Goal: Task Accomplishment & Management: Manage account settings

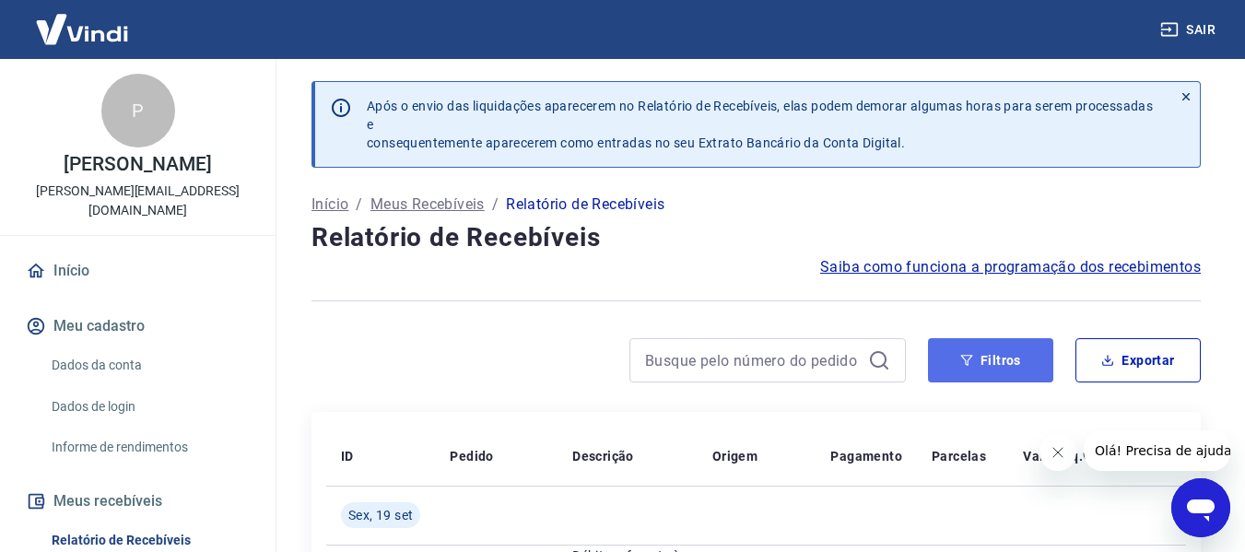
click at [1014, 365] on button "Filtros" at bounding box center [990, 360] width 125 height 44
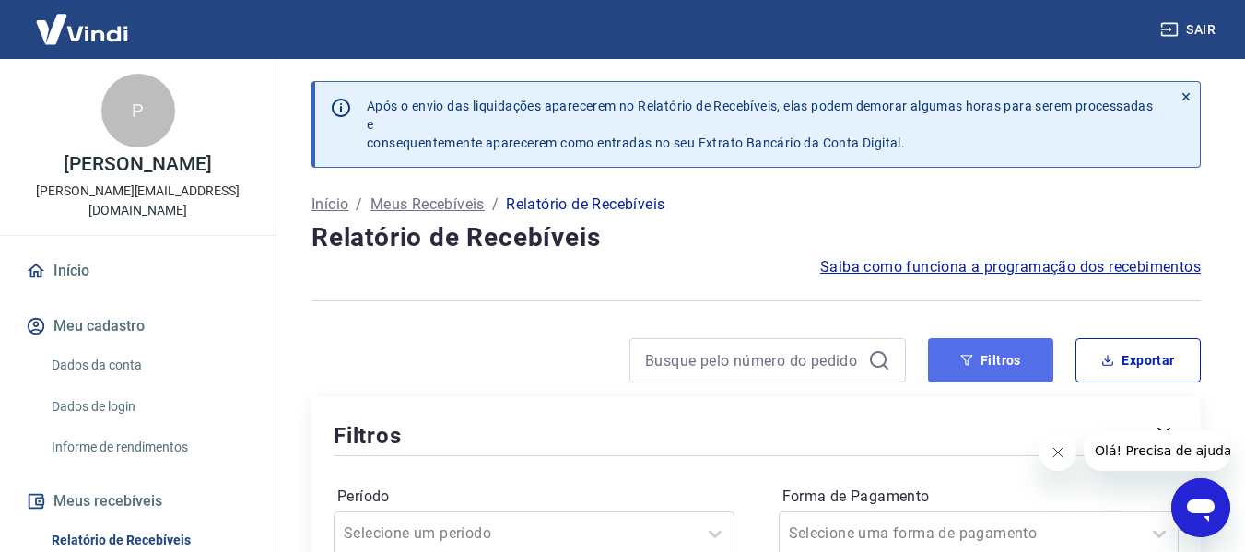
click at [981, 366] on button "Filtros" at bounding box center [990, 360] width 125 height 44
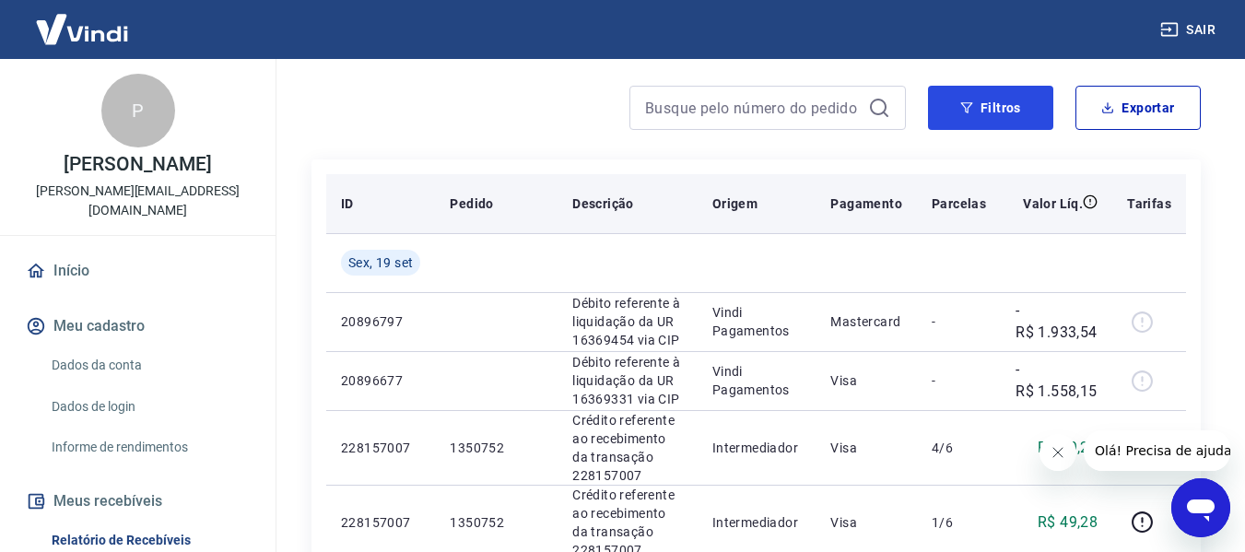
scroll to position [92, 0]
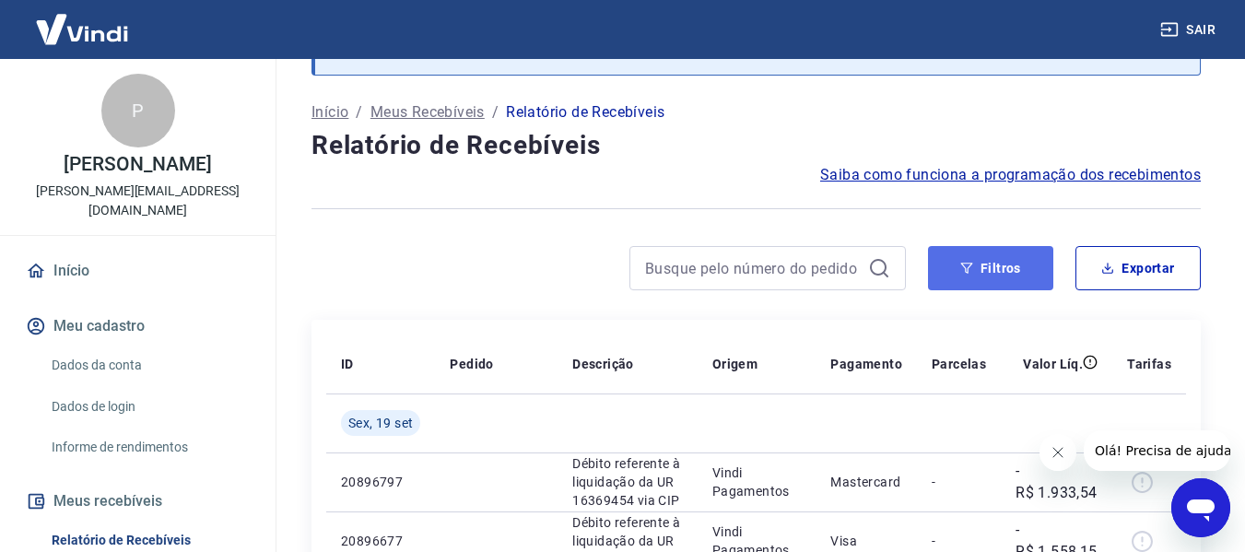
click at [999, 277] on button "Filtros" at bounding box center [990, 268] width 125 height 44
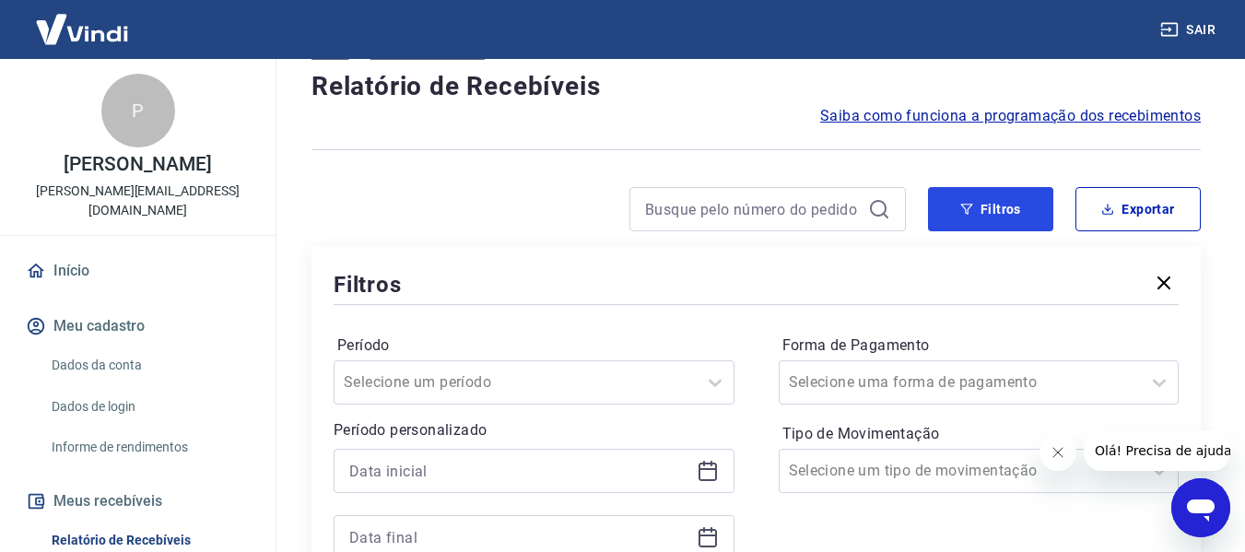
scroll to position [184, 0]
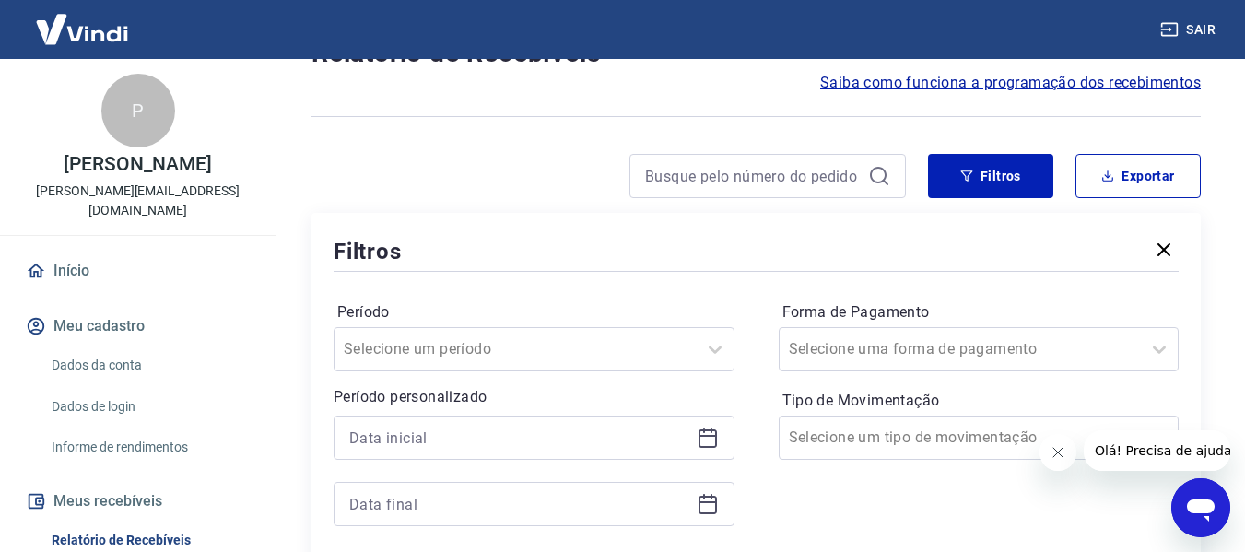
click at [714, 445] on icon at bounding box center [708, 438] width 22 height 22
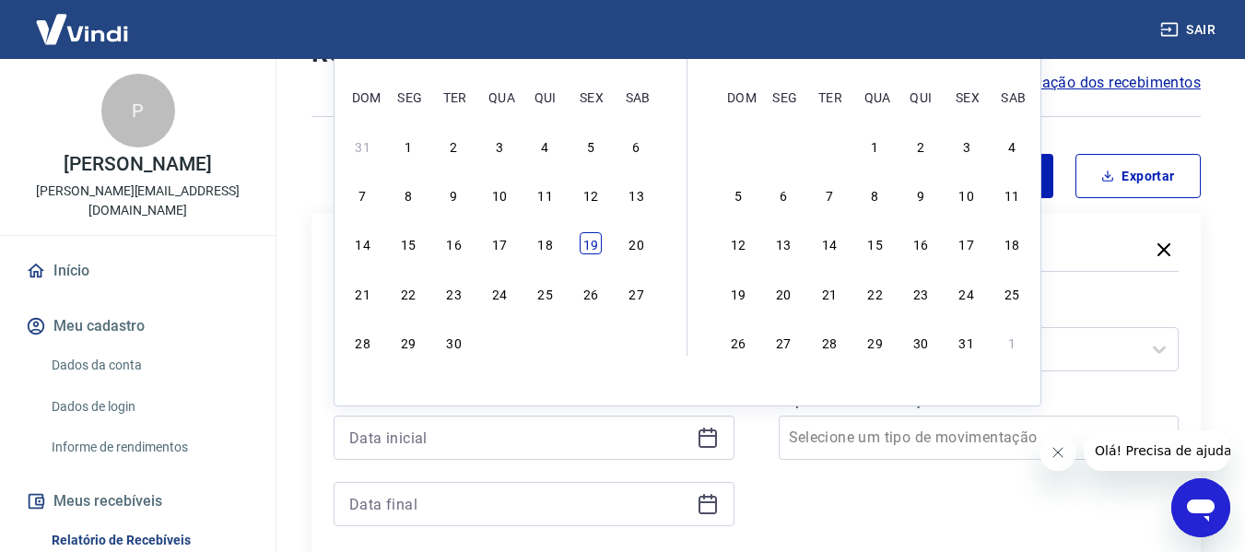
click at [594, 247] on div "19" at bounding box center [591, 243] width 22 height 22
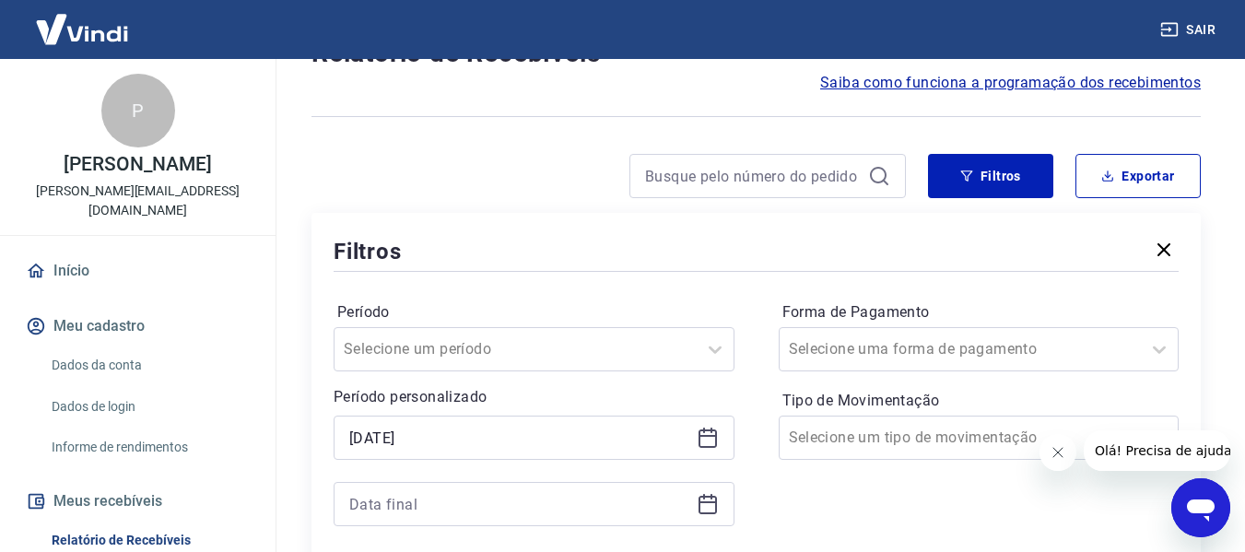
type input "[DATE]"
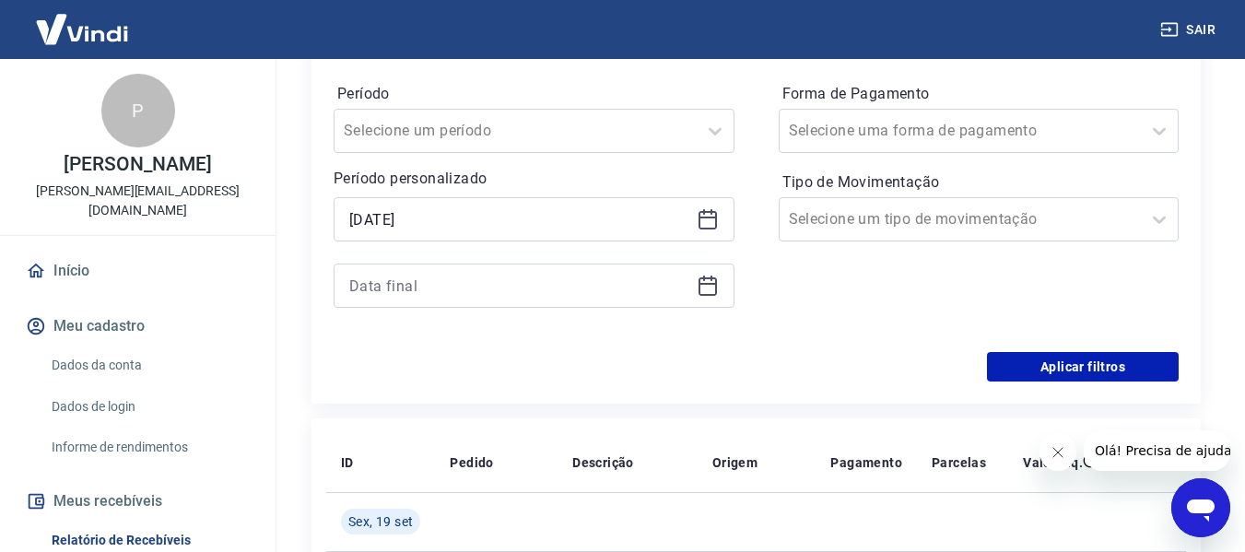
scroll to position [461, 0]
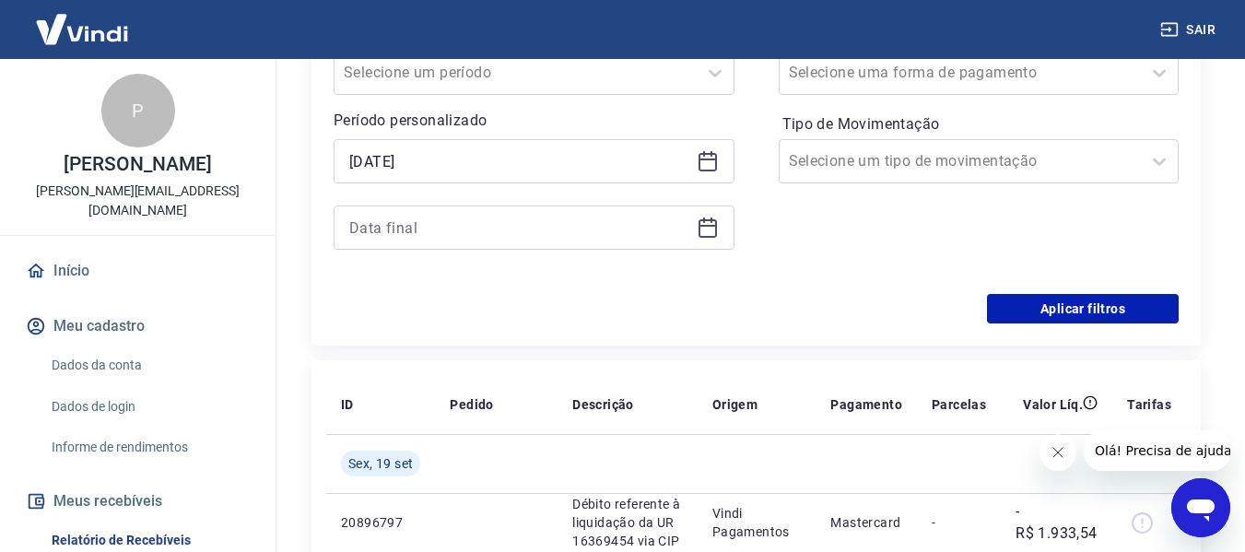
click at [703, 228] on icon at bounding box center [708, 228] width 22 height 22
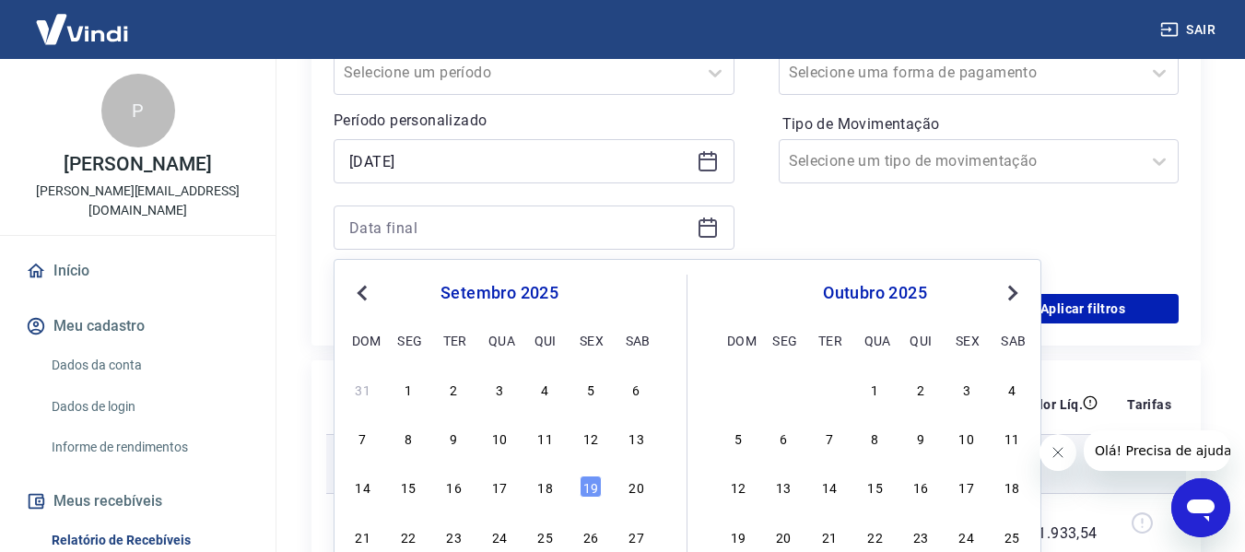
click at [591, 488] on div "19" at bounding box center [591, 487] width 22 height 22
type input "[DATE]"
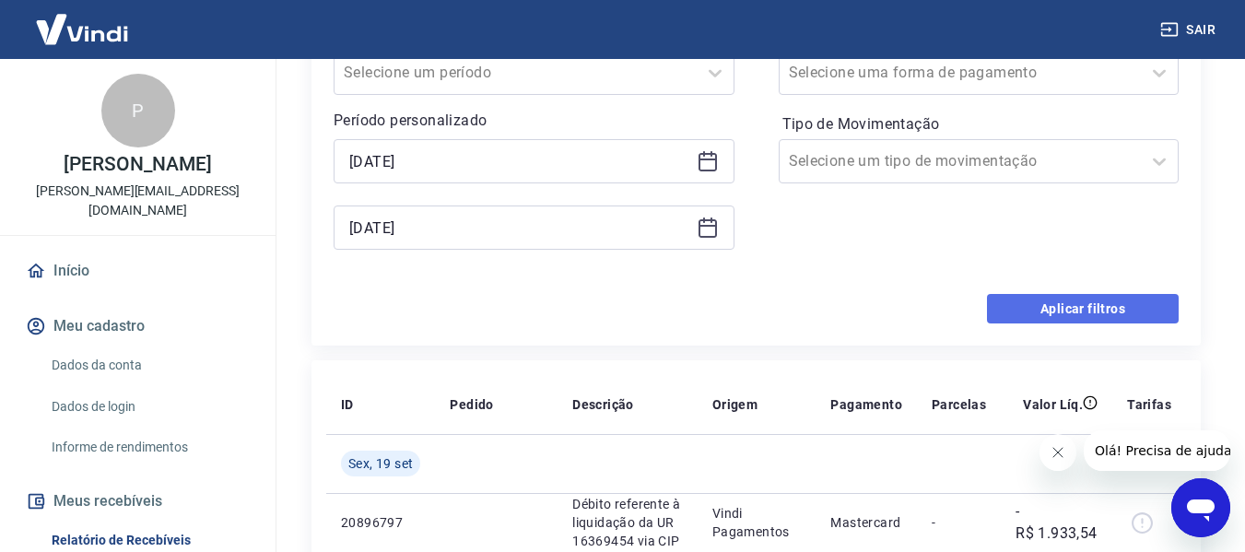
click at [1039, 308] on button "Aplicar filtros" at bounding box center [1083, 308] width 192 height 29
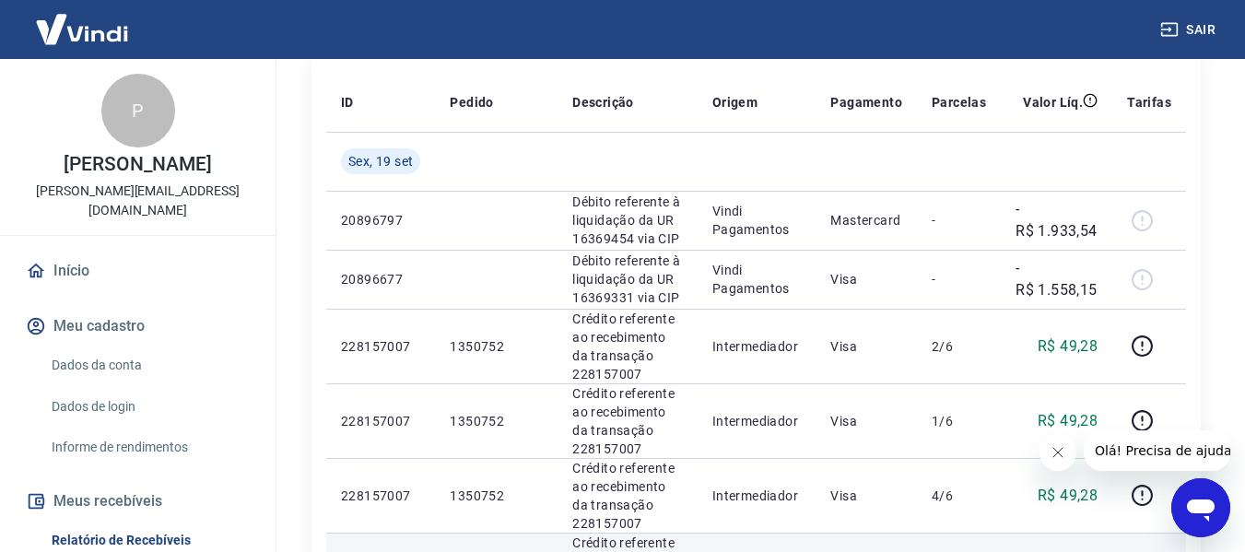
scroll to position [184, 0]
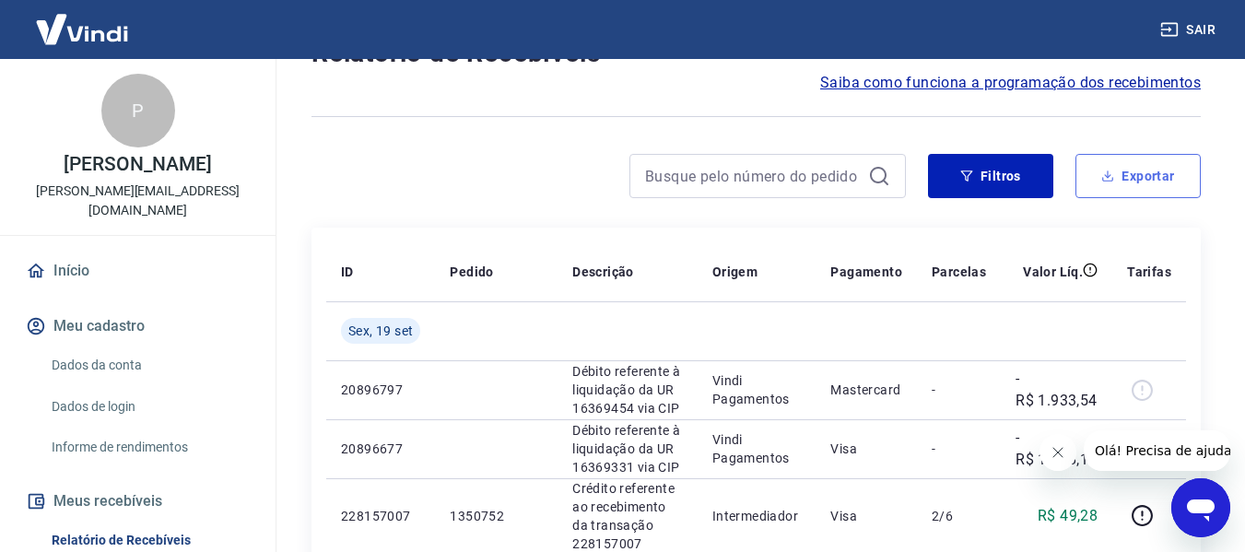
click at [1138, 181] on button "Exportar" at bounding box center [1138, 176] width 125 height 44
type input "[DATE]"
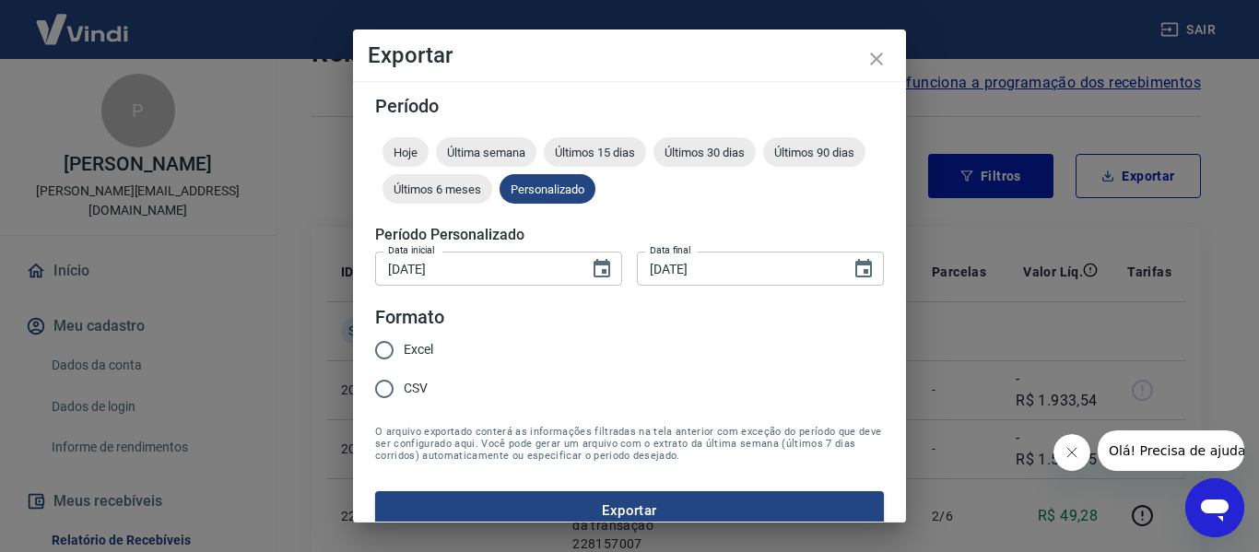
click at [379, 360] on input "Excel" at bounding box center [384, 350] width 39 height 39
radio input "true"
click at [613, 524] on div "Exportar Período Hoje Última semana Últimos 15 dias Últimos 30 dias Últimos 90 …" at bounding box center [629, 276] width 1259 height 552
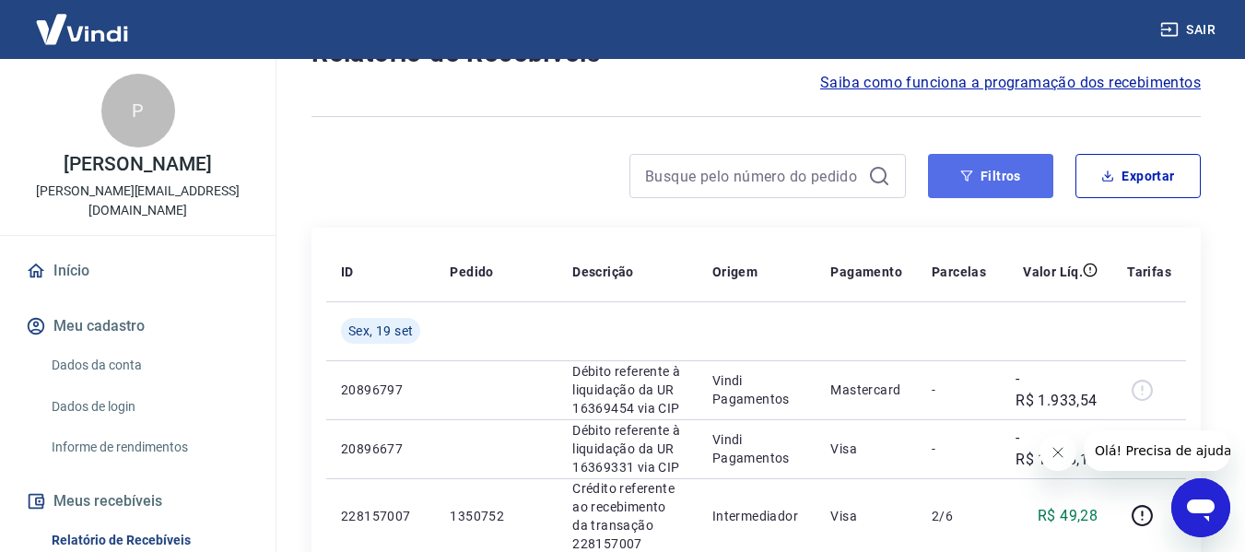
click at [974, 183] on button "Filtros" at bounding box center [990, 176] width 125 height 44
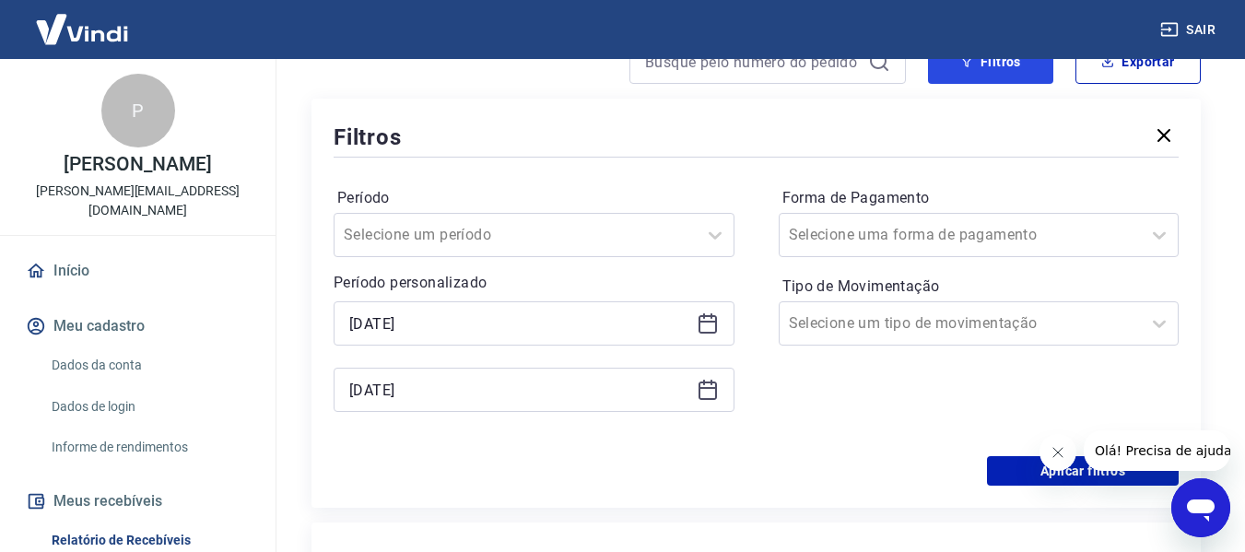
scroll to position [461, 0]
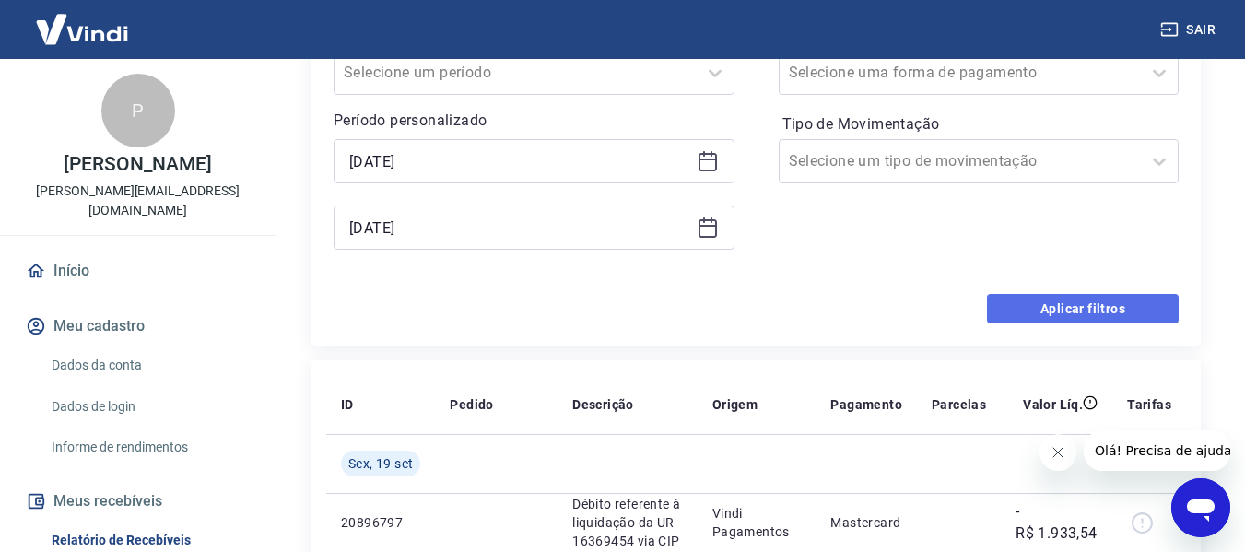
click at [1104, 313] on button "Aplicar filtros" at bounding box center [1083, 308] width 192 height 29
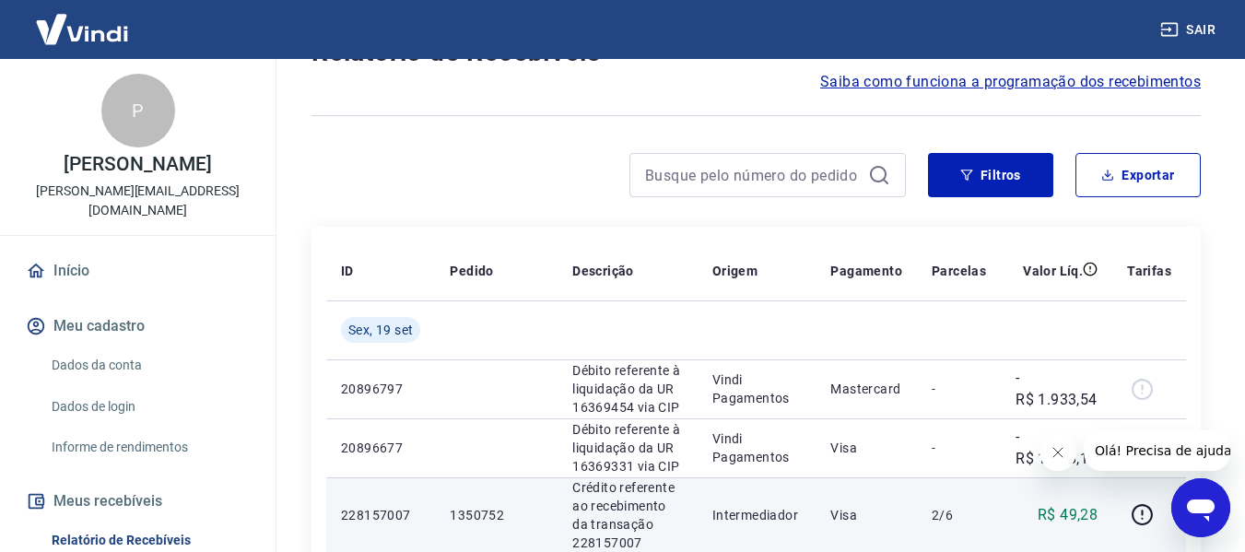
scroll to position [184, 0]
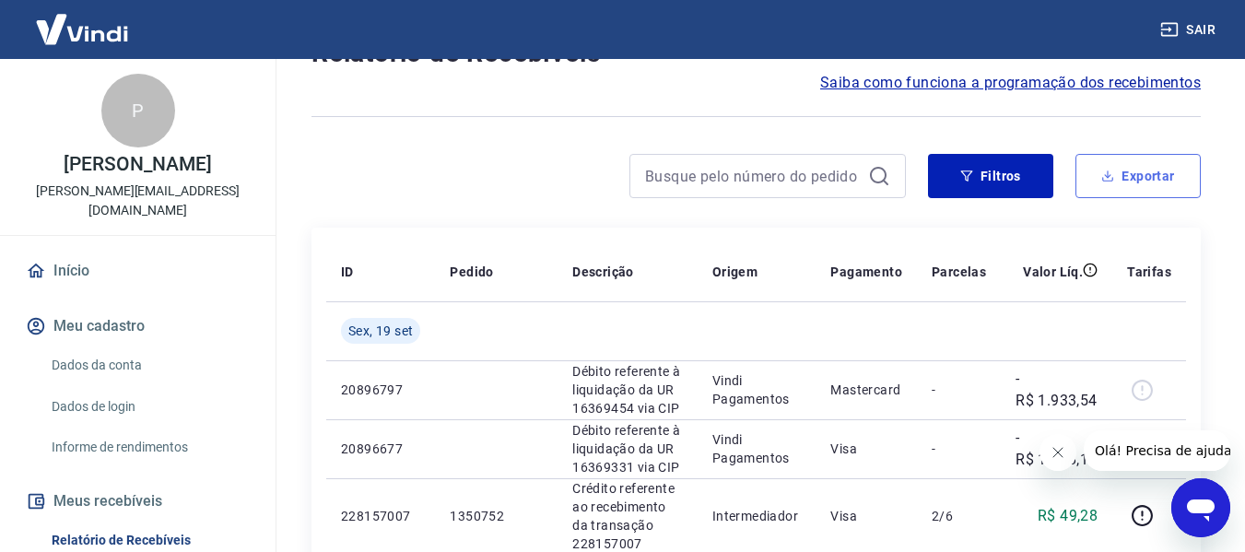
click at [1132, 178] on button "Exportar" at bounding box center [1138, 176] width 125 height 44
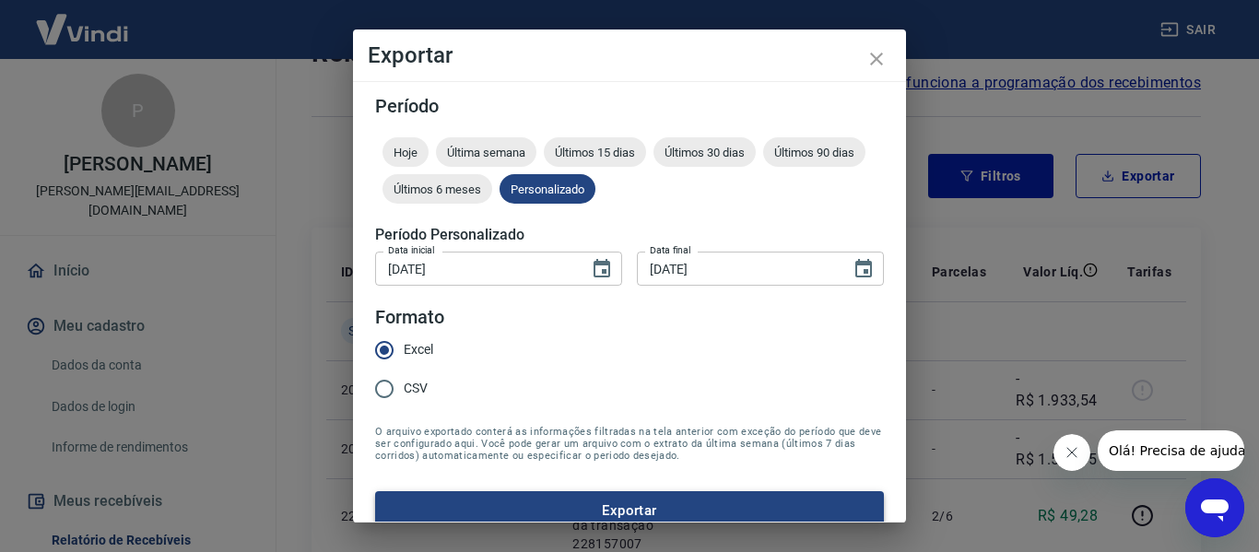
click at [566, 509] on button "Exportar" at bounding box center [629, 510] width 509 height 39
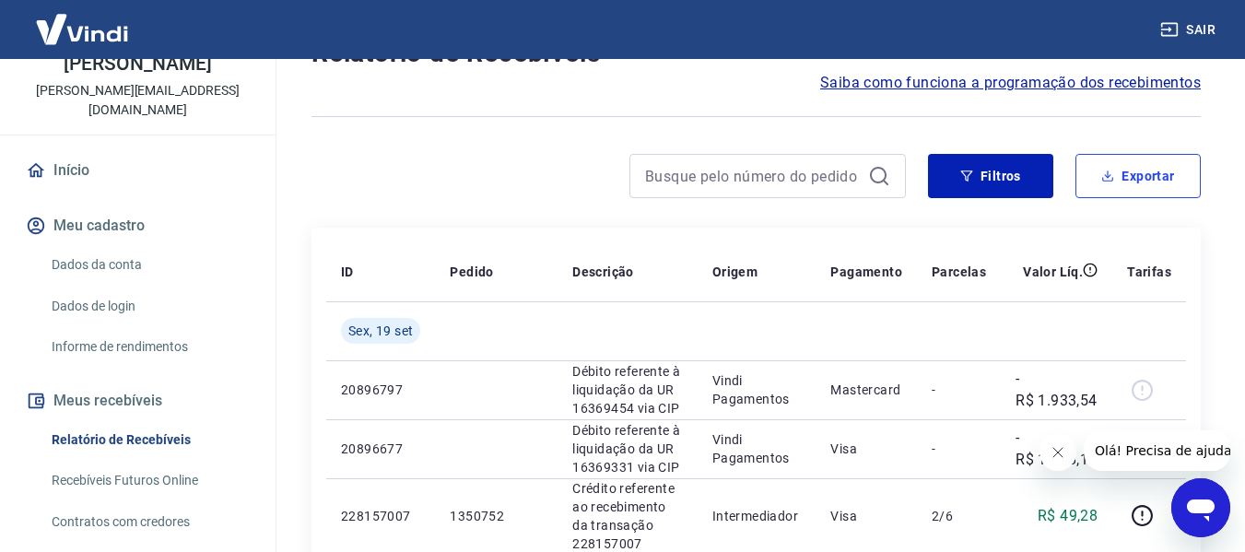
scroll to position [369, 0]
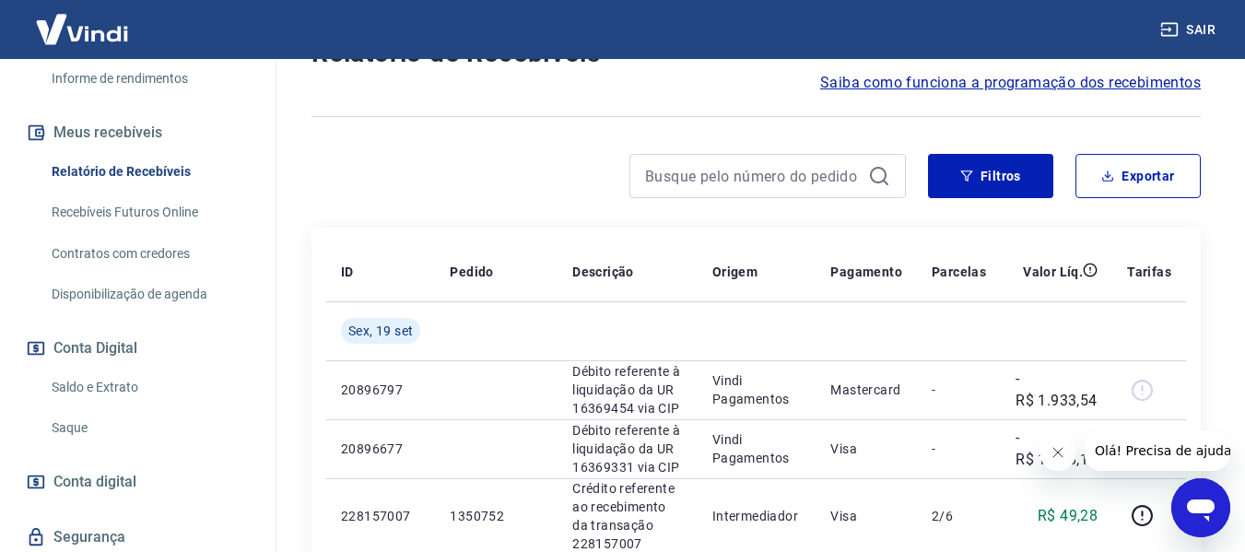
click at [103, 383] on link "Saldo e Extrato" at bounding box center [148, 388] width 209 height 38
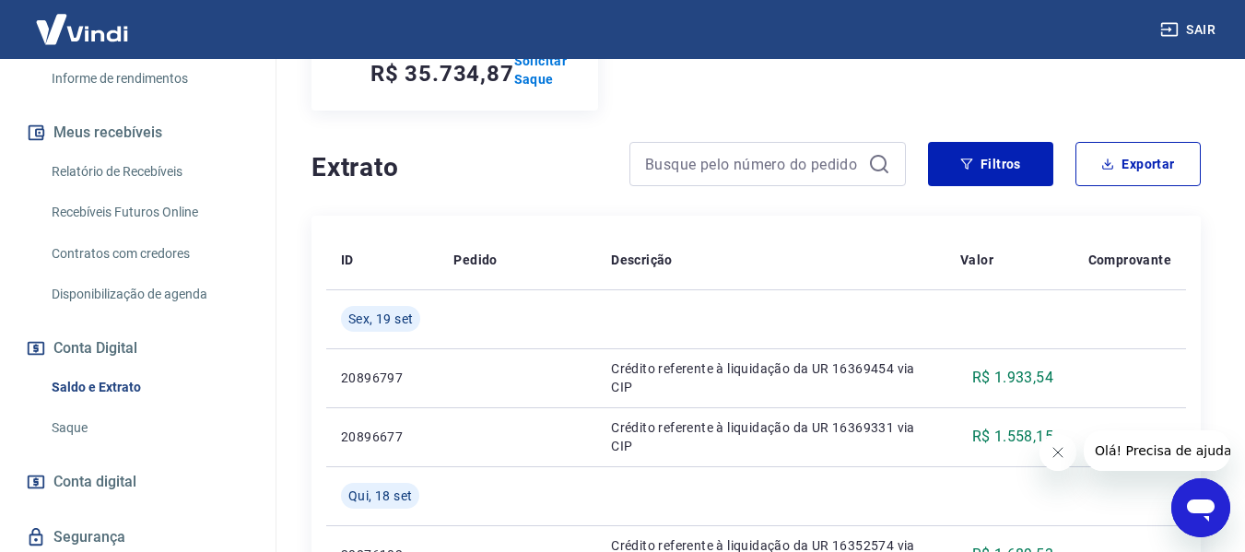
scroll to position [277, 0]
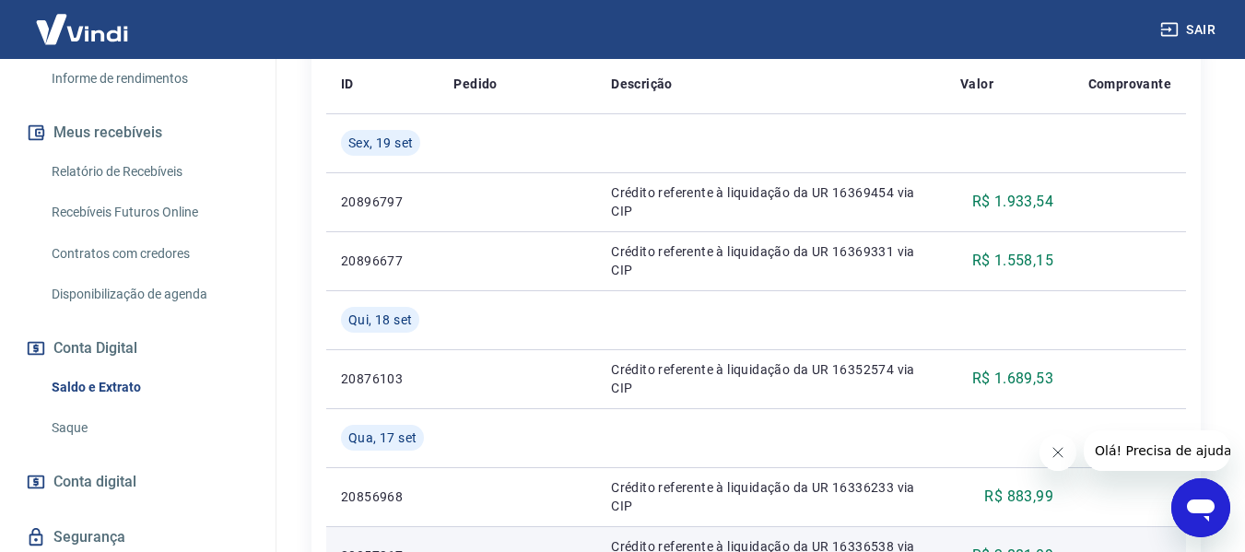
scroll to position [0, 0]
